Goal: Communication & Community: Answer question/provide support

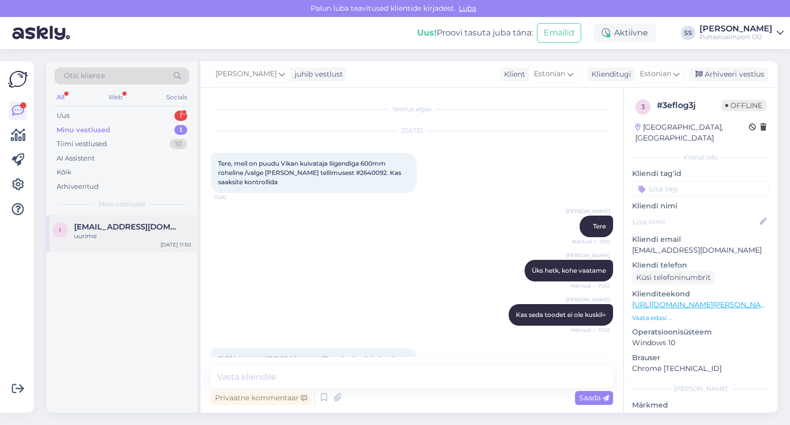
scroll to position [520, 0]
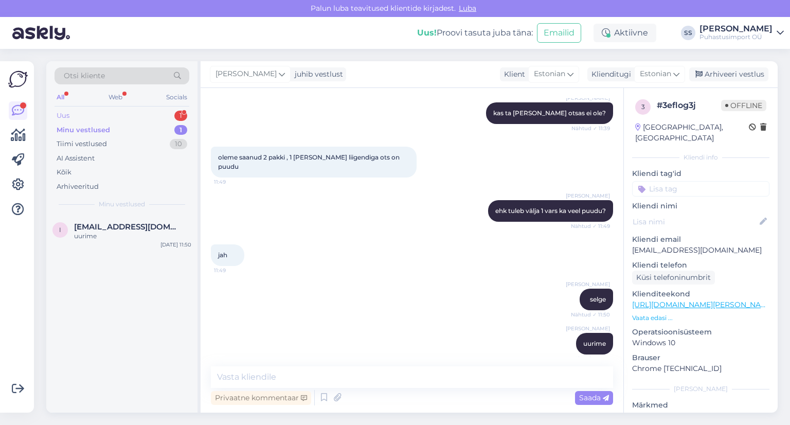
drag, startPoint x: 175, startPoint y: 125, endPoint x: 174, endPoint y: 117, distance: 8.2
click at [175, 125] on div "Minu vestlused 1" at bounding box center [121, 130] width 135 height 14
click at [173, 115] on div "Uus 1" at bounding box center [121, 115] width 135 height 14
click at [152, 229] on span "[EMAIL_ADDRESS][DOMAIN_NAME]" at bounding box center [127, 226] width 107 height 9
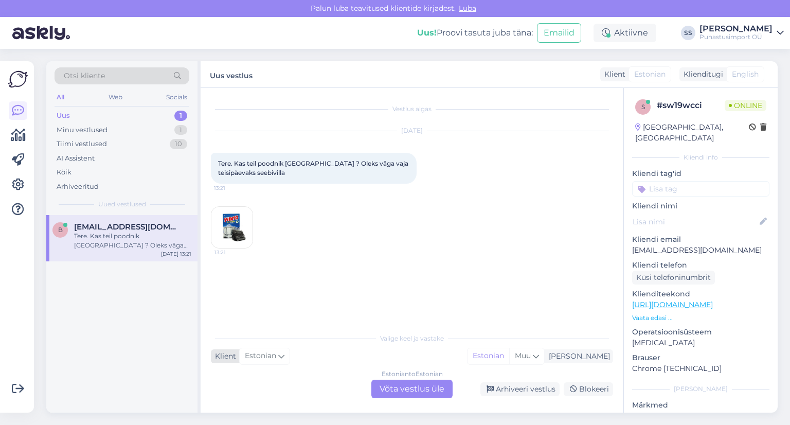
scroll to position [0, 0]
click at [386, 385] on div "Estonian to Estonian Võta vestlus üle" at bounding box center [411, 388] width 81 height 19
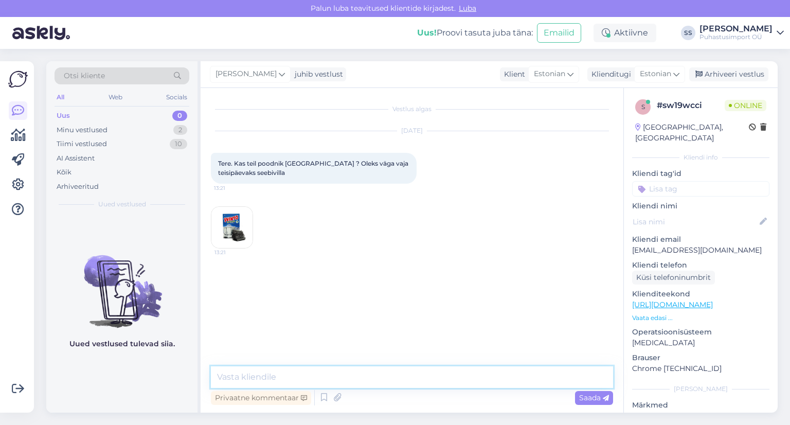
click at [372, 377] on textarea at bounding box center [412, 377] width 402 height 22
type textarea "Tere"
type textarea "[PERSON_NAME] avatud kuni 17.00"
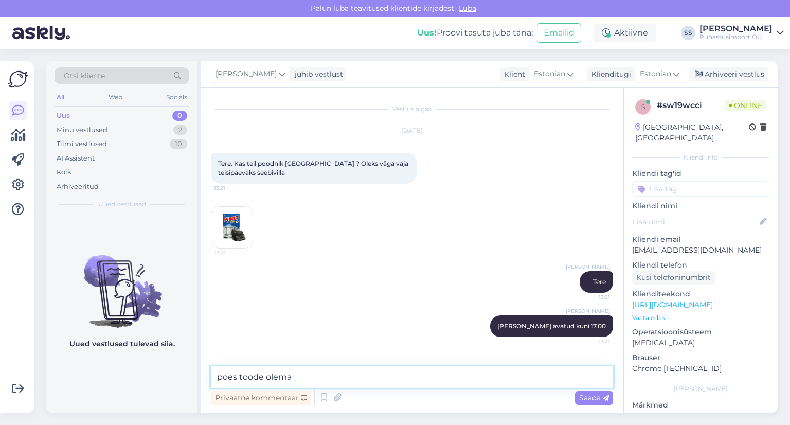
type textarea "poes toode olemas"
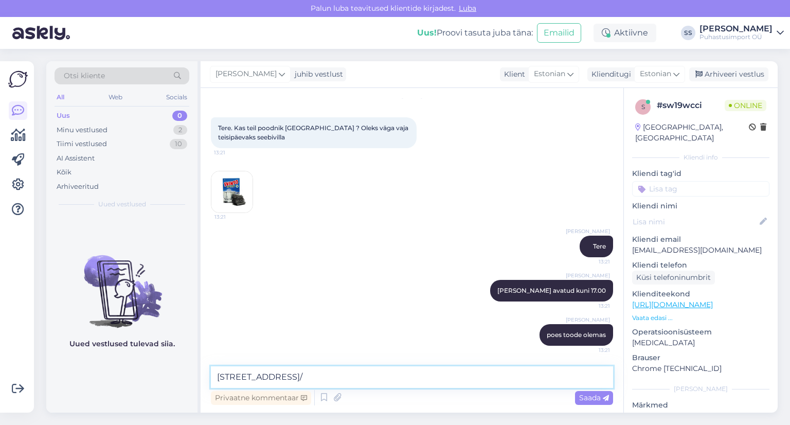
type textarea "Kadaka tee 3/2"
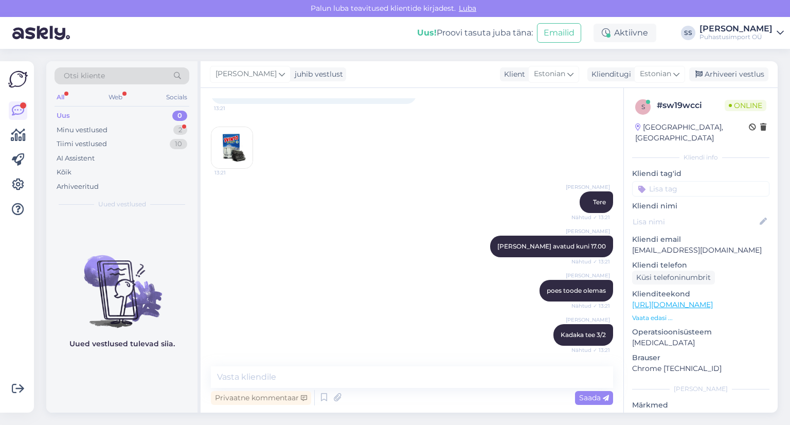
scroll to position [124, 0]
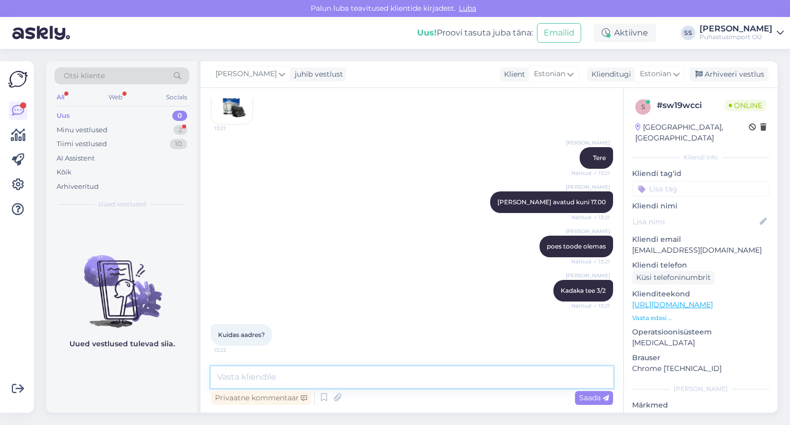
click at [336, 374] on textarea at bounding box center [412, 377] width 402 height 22
type textarea "Kadaka tee 3/2"
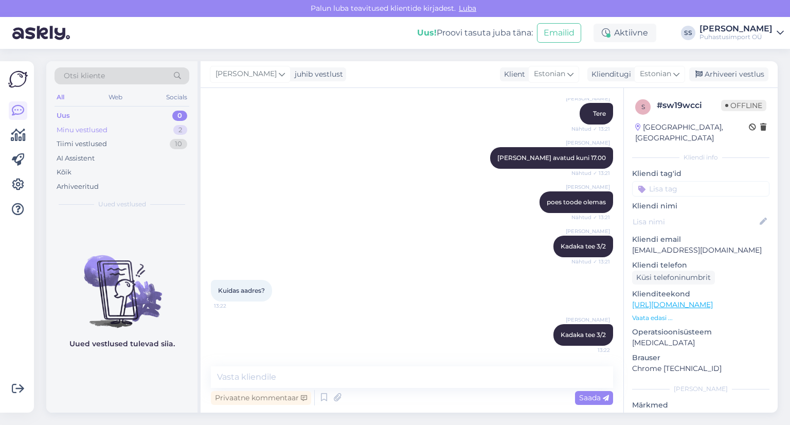
click at [173, 134] on div "Uus 0 Minu vestlused 2 Tiimi vestlused 10 AI Assistent Kõik Arhiveeritud" at bounding box center [121, 150] width 135 height 85
click at [730, 79] on div "Arhiveeri vestlus" at bounding box center [728, 74] width 79 height 14
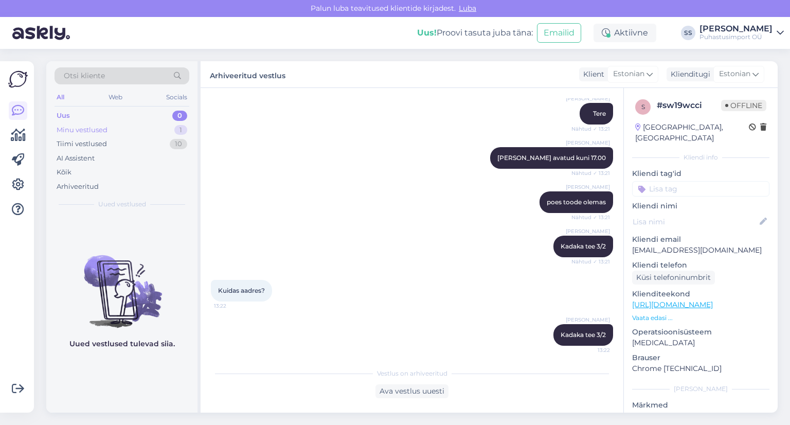
click at [149, 127] on div "Minu vestlused 1" at bounding box center [121, 130] width 135 height 14
